Goal: Task Accomplishment & Management: Manage account settings

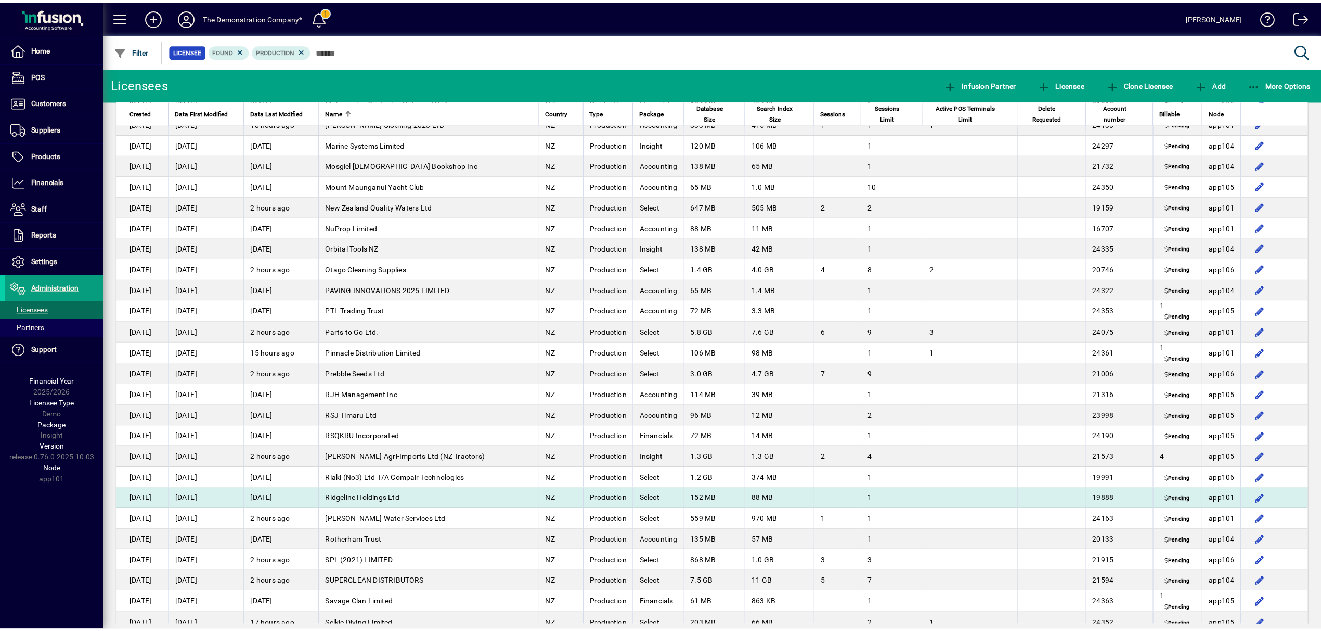
scroll to position [1848, 0]
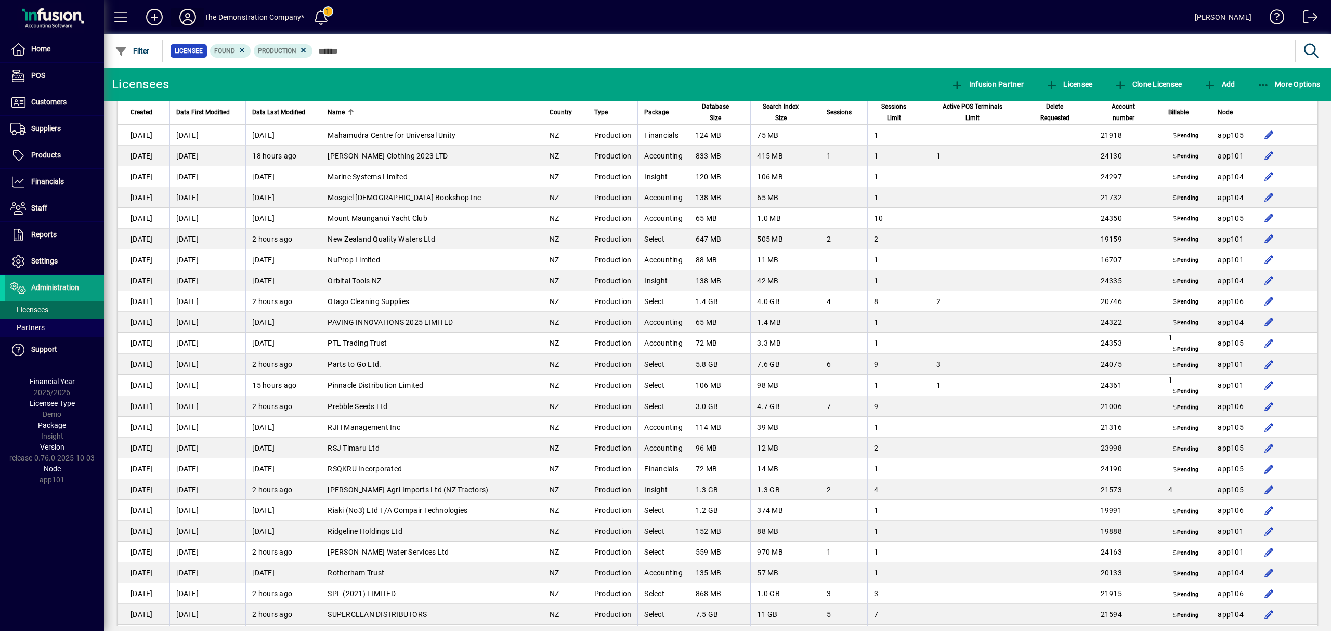
click at [191, 11] on icon at bounding box center [187, 17] width 21 height 17
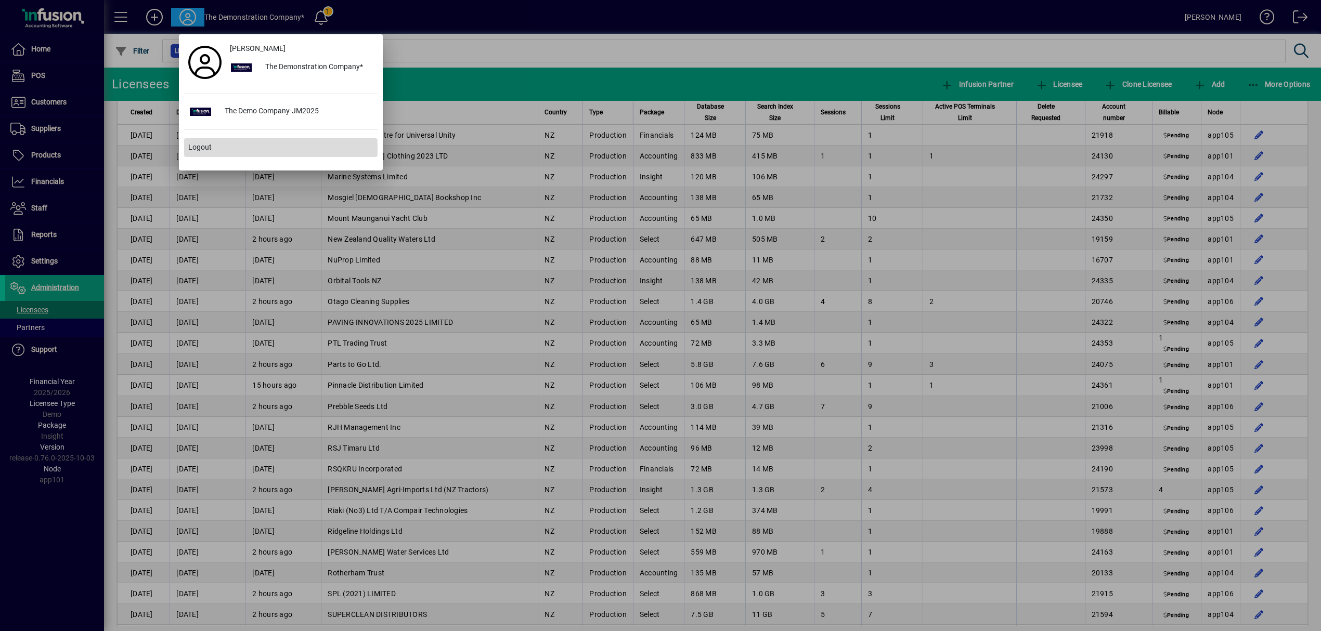
click at [197, 149] on span "Logout" at bounding box center [199, 147] width 23 height 11
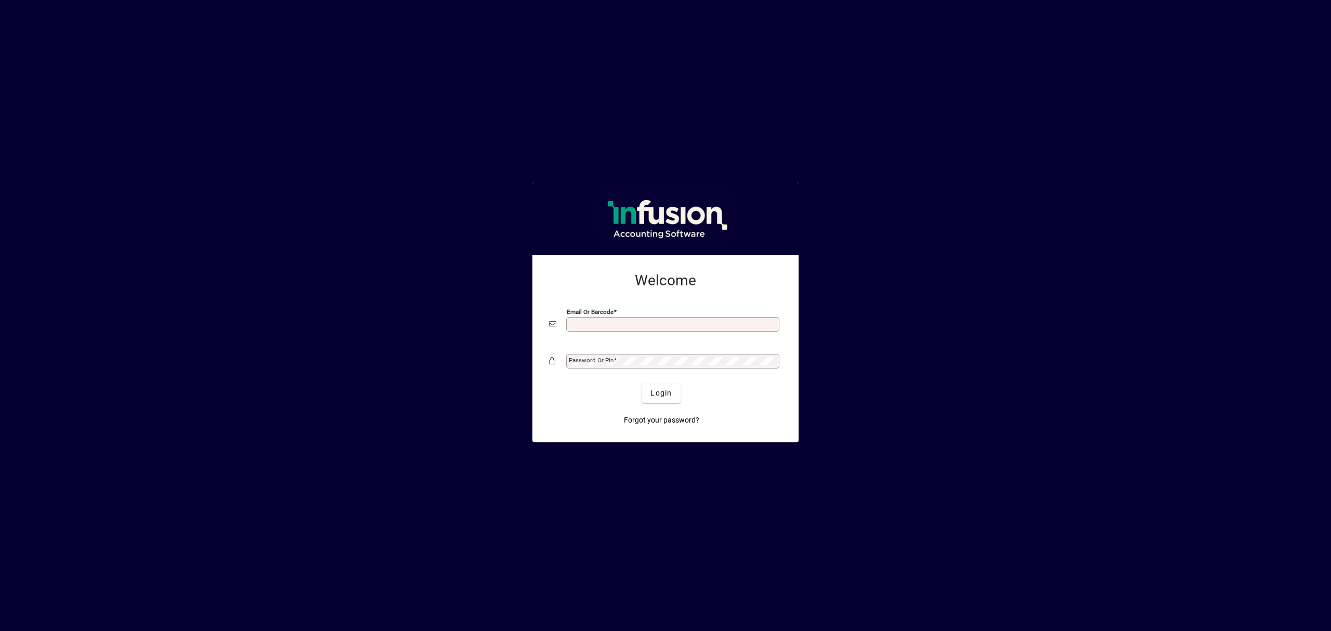
click at [584, 325] on input "Email or Barcode" at bounding box center [674, 324] width 210 height 8
type input "**********"
click at [642, 384] on button "Login" at bounding box center [661, 393] width 38 height 19
